Goal: Check status

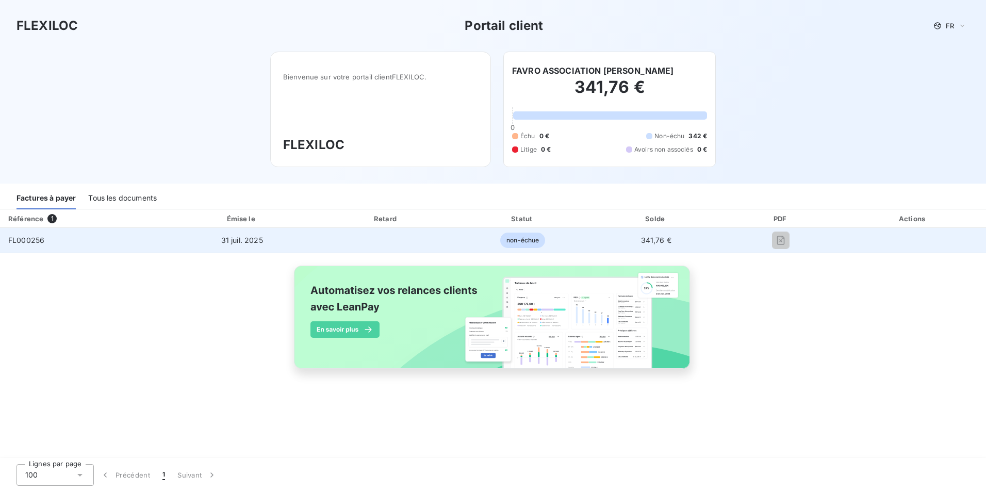
click at [516, 236] on span "non-échue" at bounding box center [522, 240] width 45 height 15
click at [251, 243] on span "31 juil. 2025" at bounding box center [242, 240] width 42 height 9
click at [757, 238] on div at bounding box center [781, 240] width 102 height 17
